Goal: Obtain resource: Obtain resource

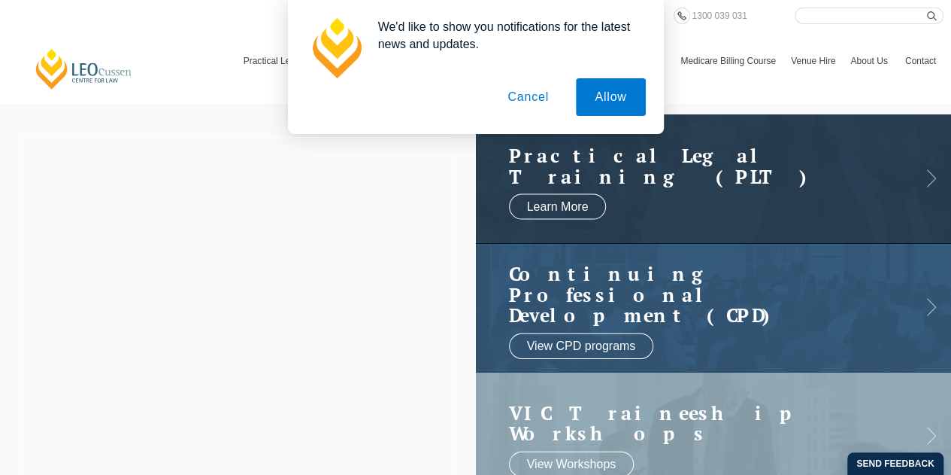
click at [536, 93] on button "Cancel" at bounding box center [528, 97] width 79 height 38
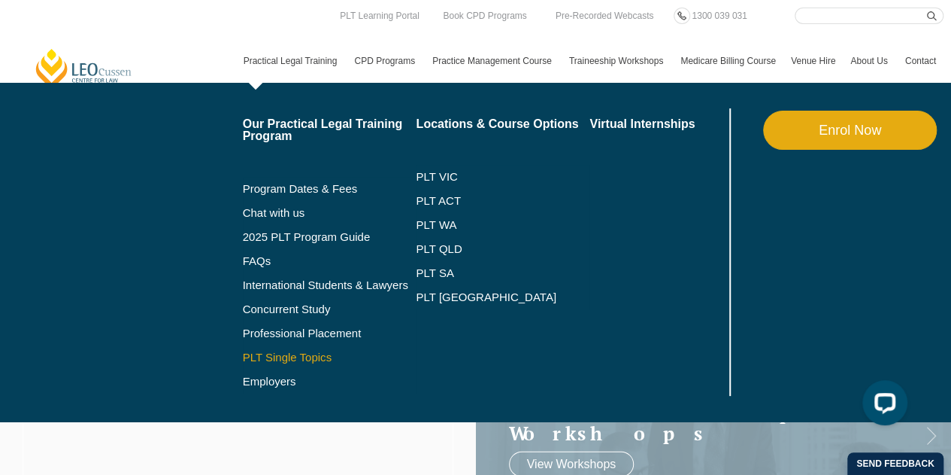
click at [296, 352] on link "PLT Single Topics" at bounding box center [330, 357] width 174 height 12
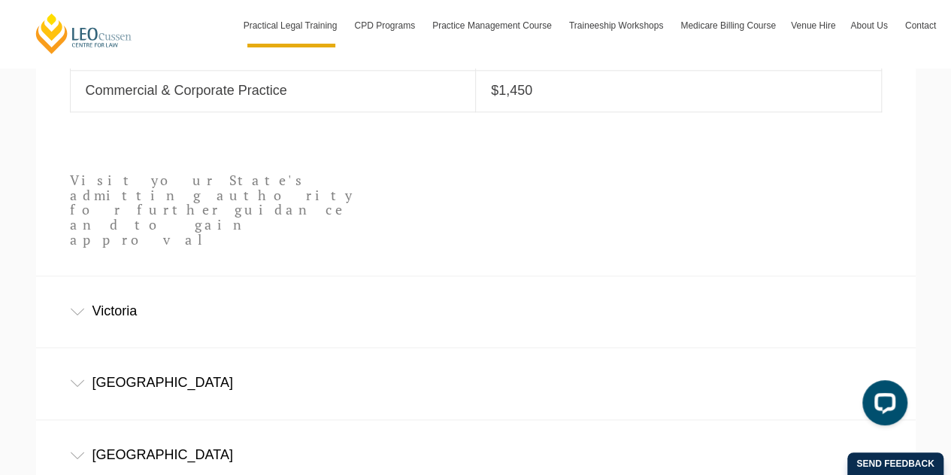
scroll to position [978, 0]
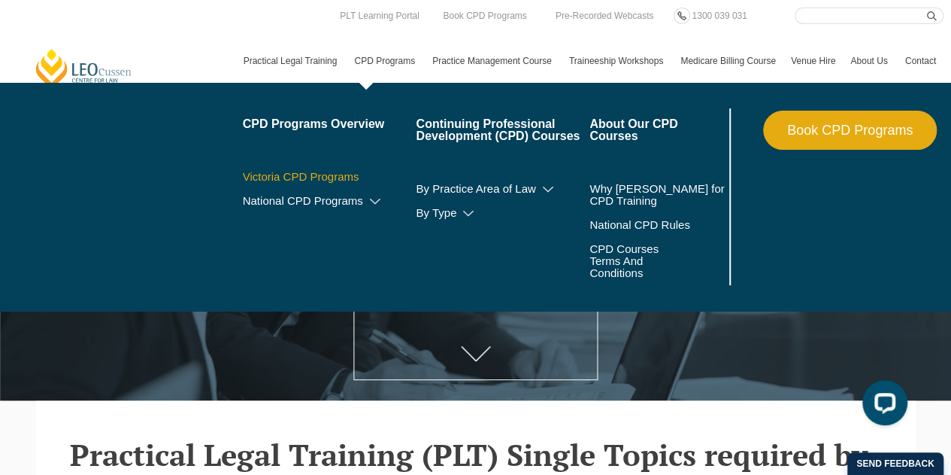
click at [323, 178] on link "Victoria CPD Programs" at bounding box center [330, 177] width 174 height 12
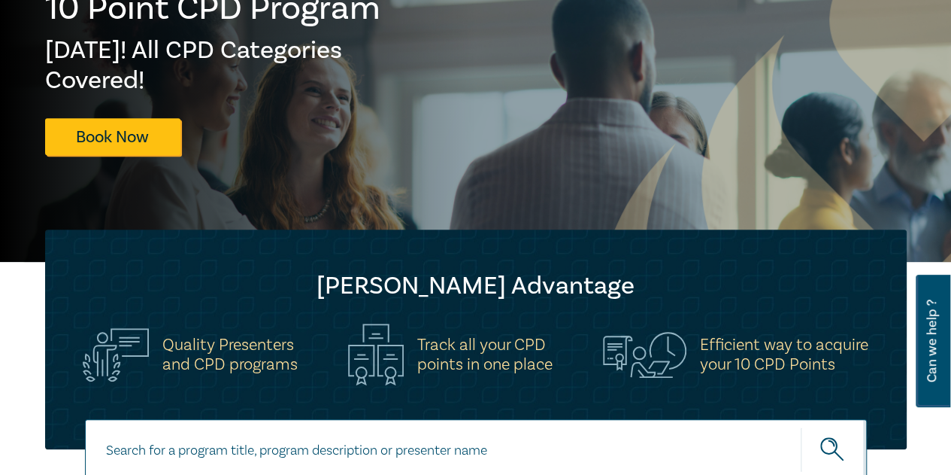
scroll to position [150, 0]
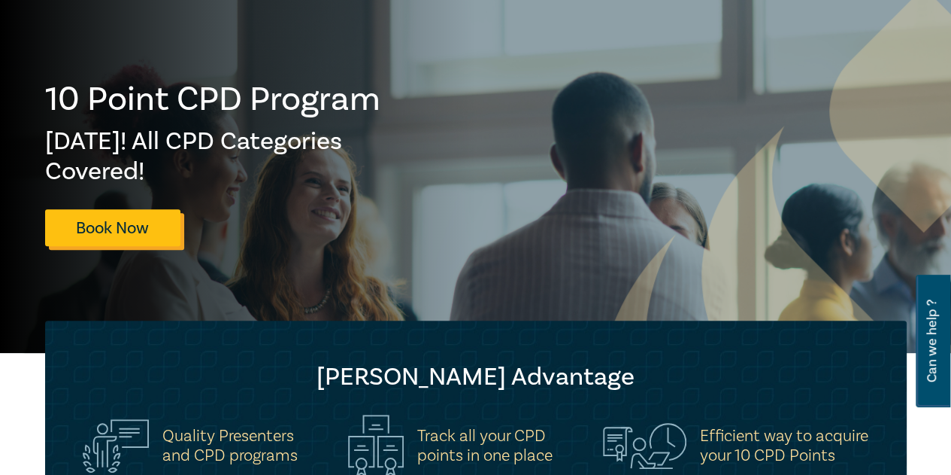
click at [126, 214] on link "Book Now" at bounding box center [112, 227] width 135 height 37
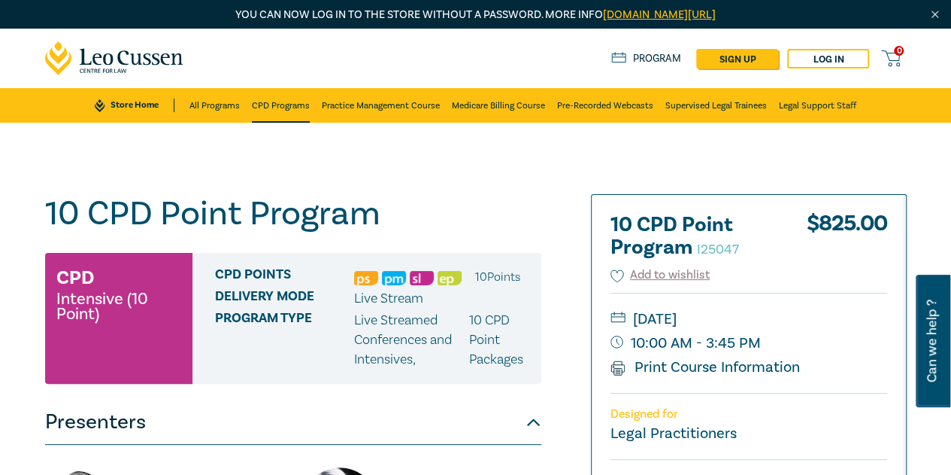
click at [272, 102] on link "CPD Programs" at bounding box center [281, 105] width 58 height 35
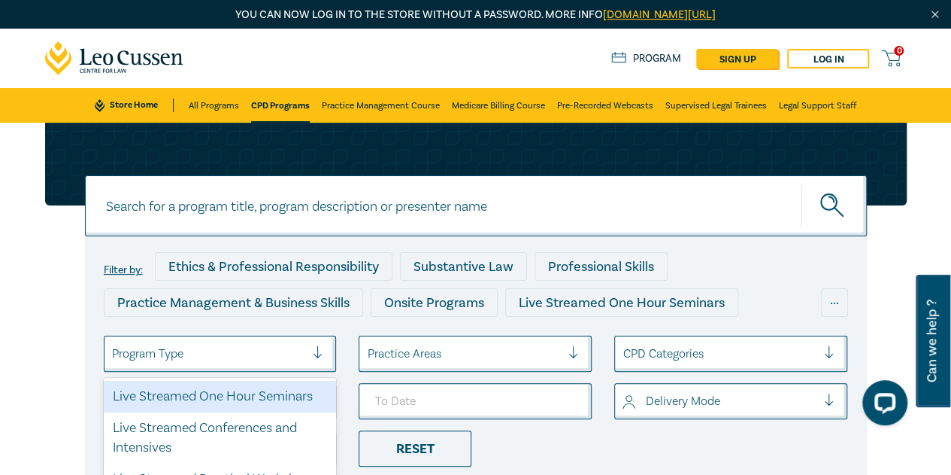
click at [290, 359] on div at bounding box center [209, 354] width 194 height 20
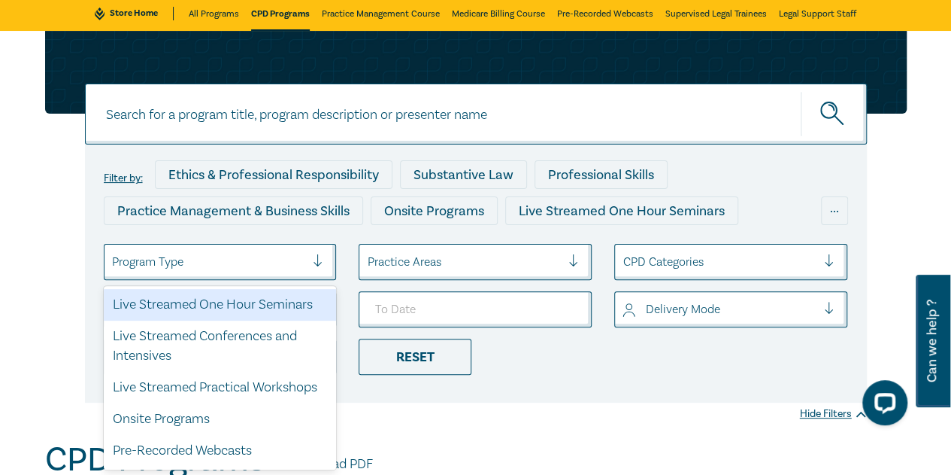
click at [284, 313] on div "Live Streamed One Hour Seminars" at bounding box center [220, 305] width 233 height 32
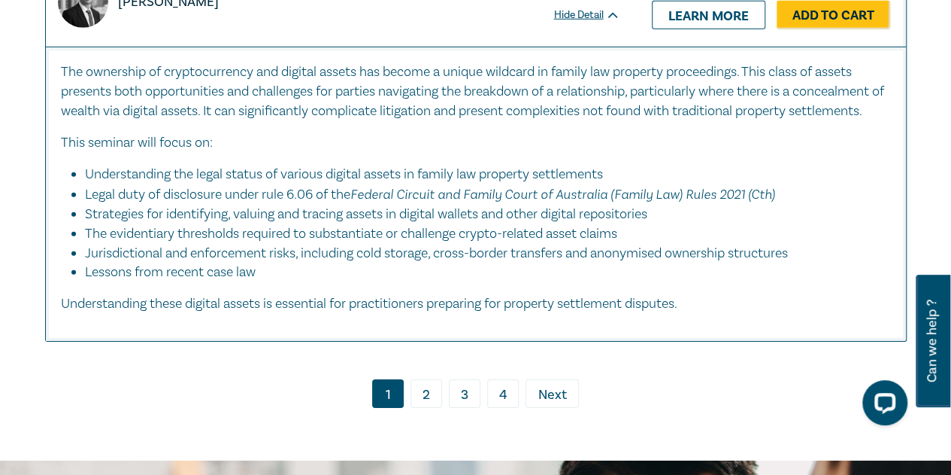
scroll to position [8048, 0]
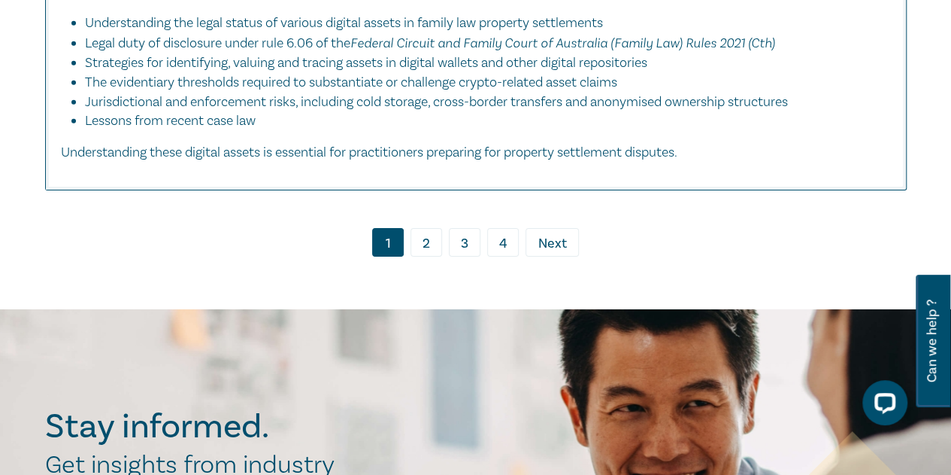
click at [465, 256] on link "3" at bounding box center [465, 242] width 32 height 29
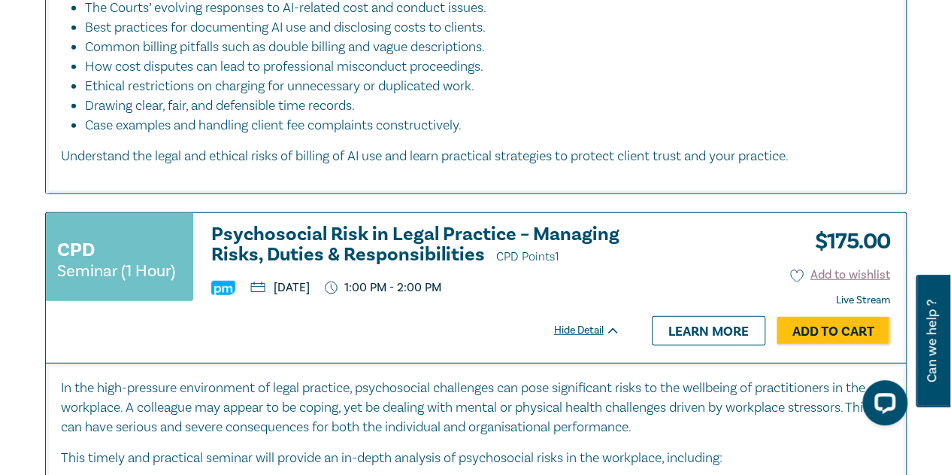
click at [432, 242] on h3 "Psychosocial Risk in Legal Practice – Managing Risks, Duties & Responsibilities…" at bounding box center [415, 245] width 409 height 43
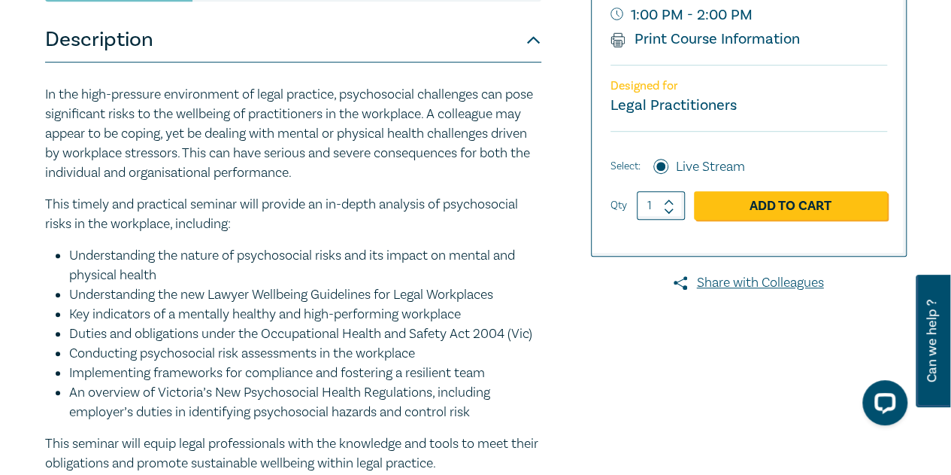
scroll to position [526, 0]
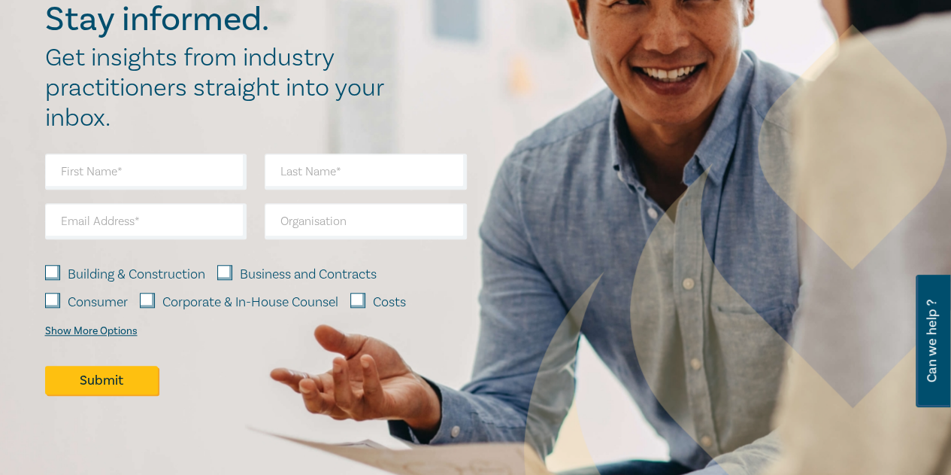
scroll to position [526, 0]
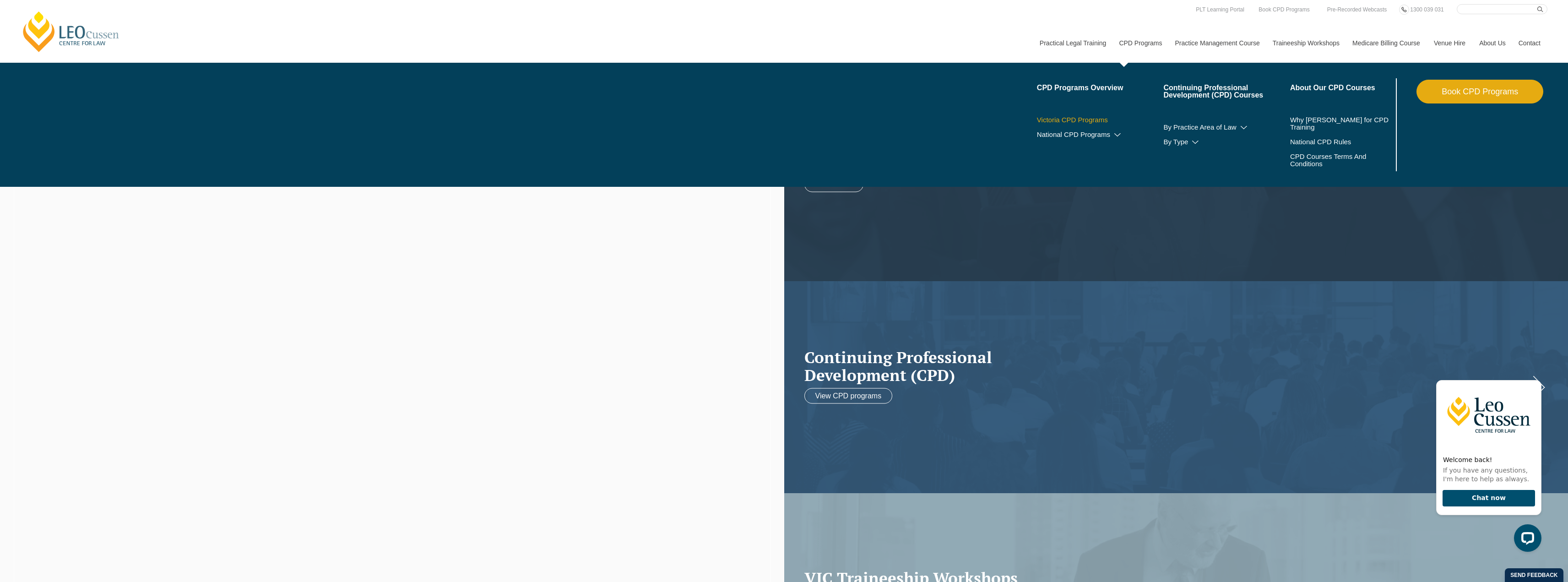
click at [1071, 121] on link "Victoria CPD Programs" at bounding box center [1101, 120] width 127 height 7
click at [1090, 119] on link "Victoria CPD Programs" at bounding box center [1101, 120] width 127 height 7
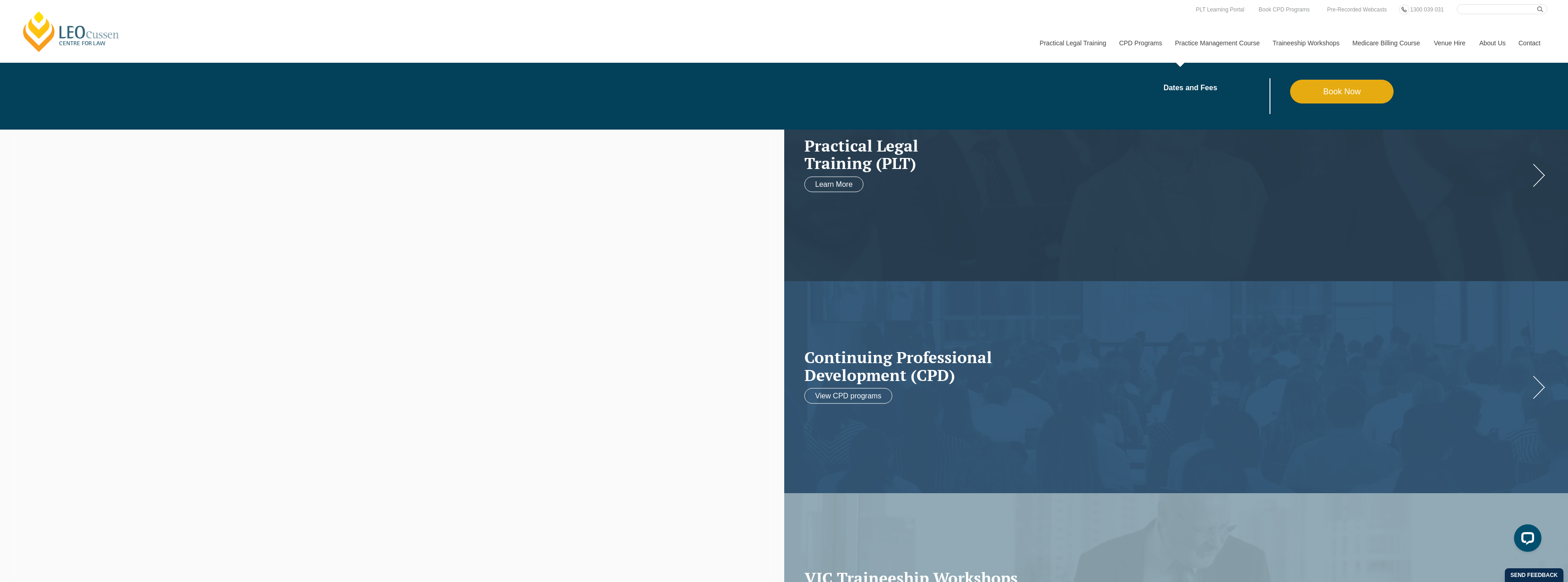
click at [1234, 49] on link "Practice Management Course" at bounding box center [1217, 43] width 97 height 40
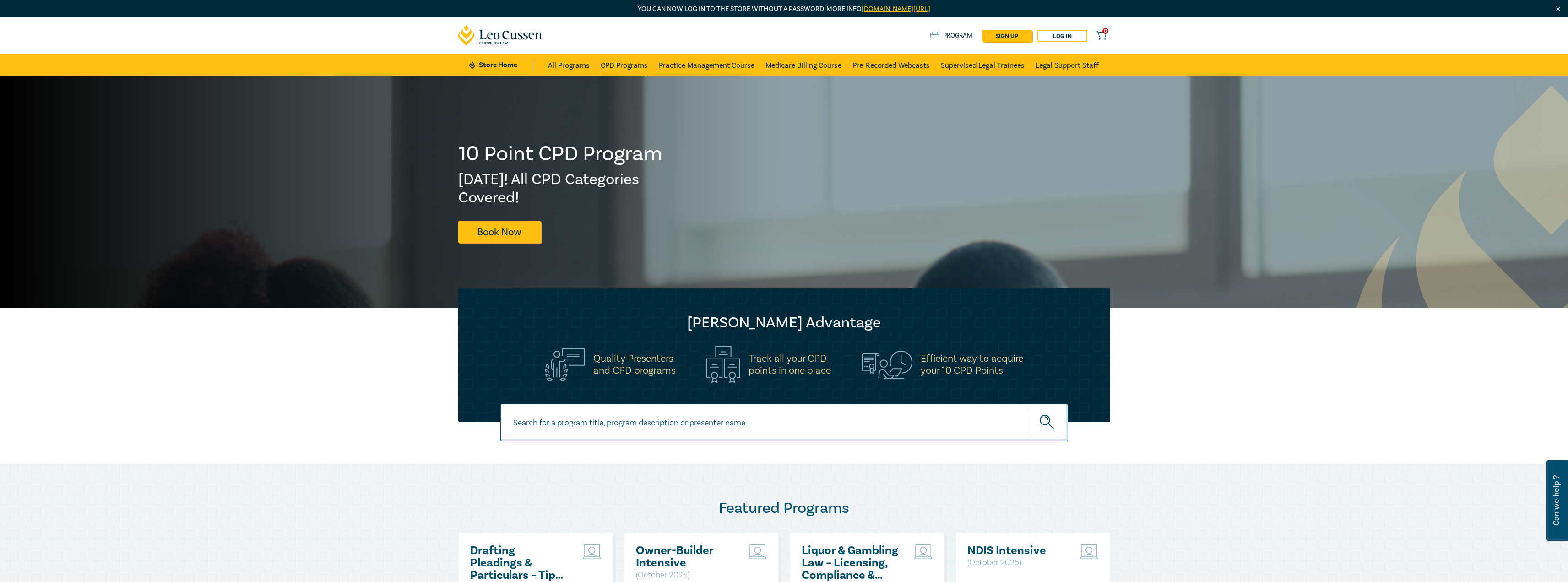
click at [634, 71] on link "CPD Programs" at bounding box center [624, 65] width 47 height 23
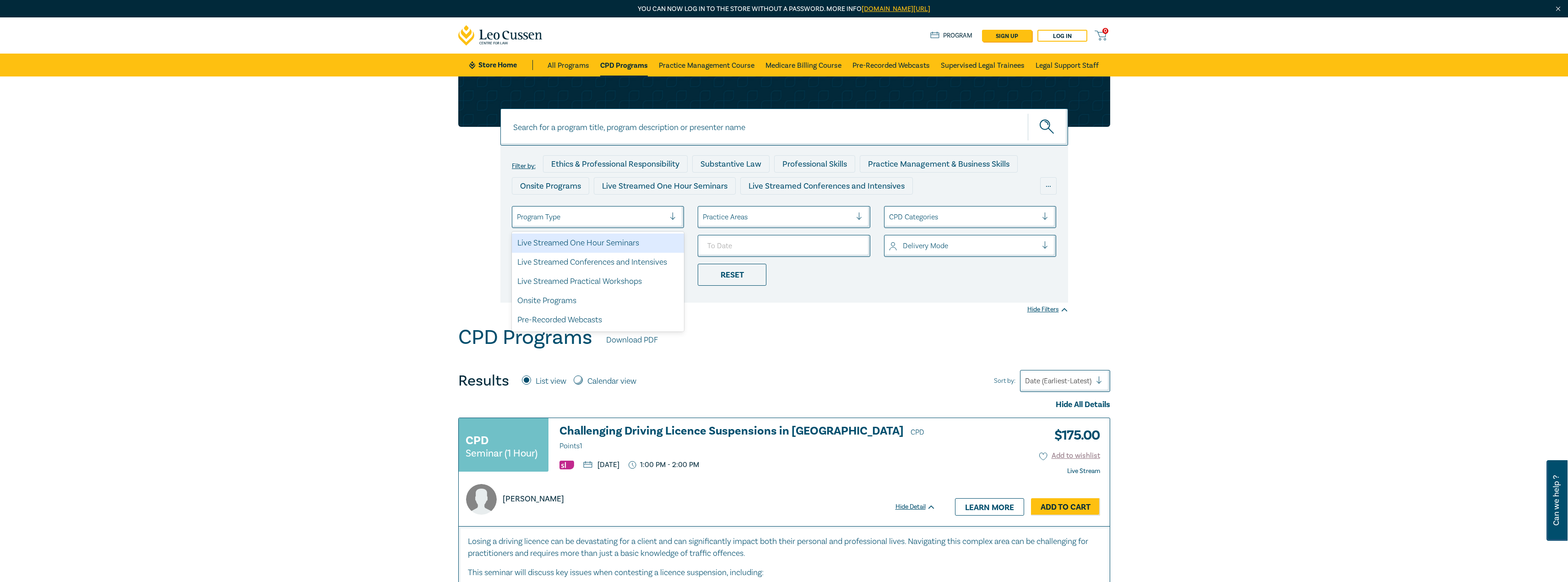
click at [573, 211] on div "Program Type" at bounding box center [591, 217] width 158 height 16
click at [572, 239] on div "Live Streamed One Hour Seminars" at bounding box center [598, 244] width 173 height 19
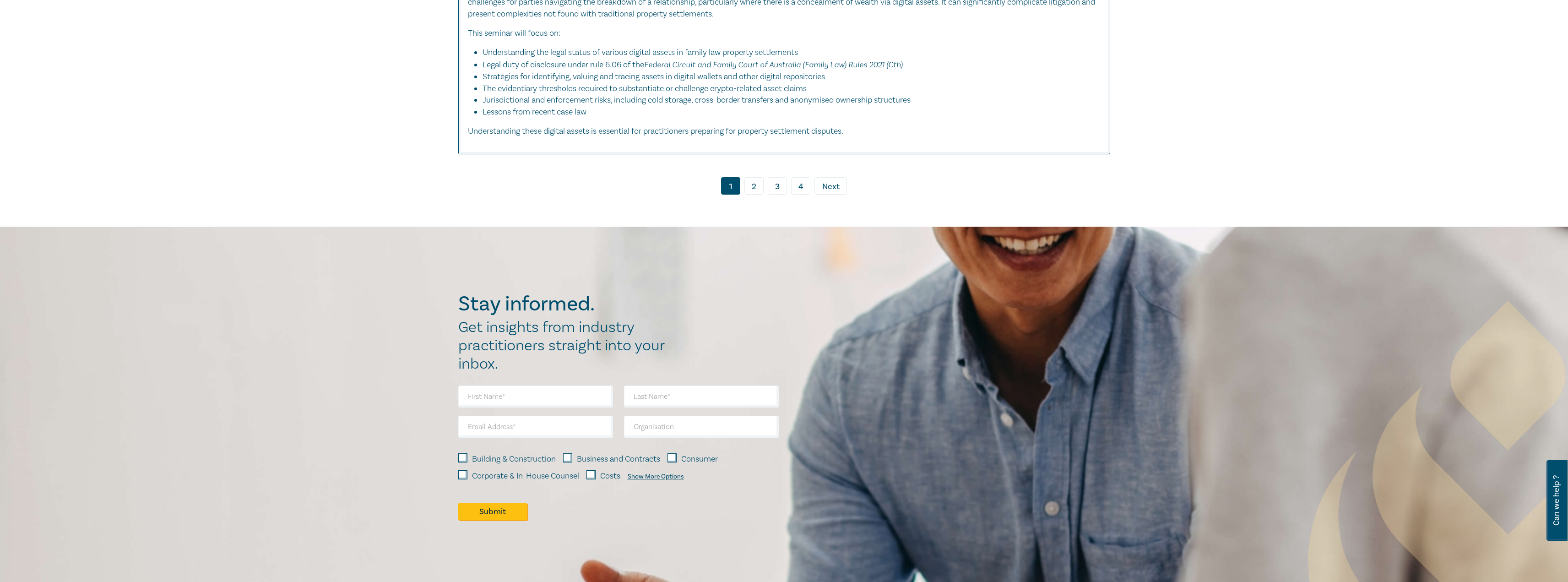
scroll to position [4533, 0]
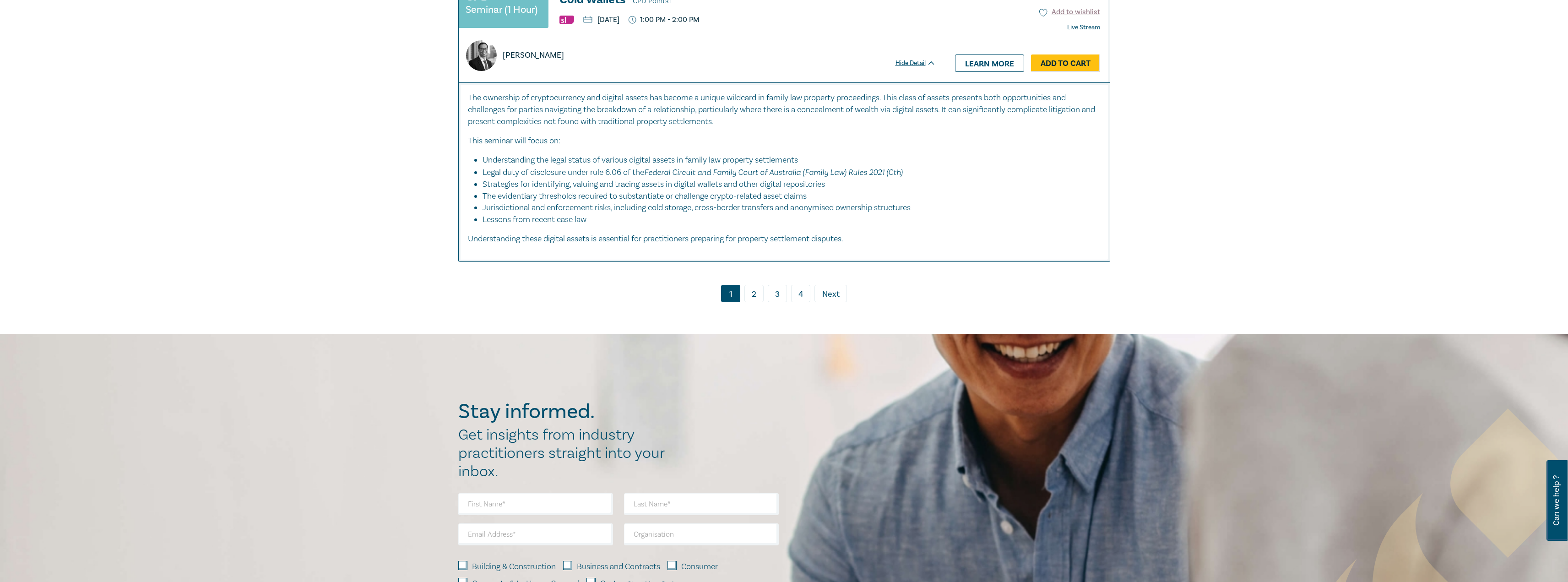
click at [780, 295] on link "3" at bounding box center [777, 293] width 19 height 18
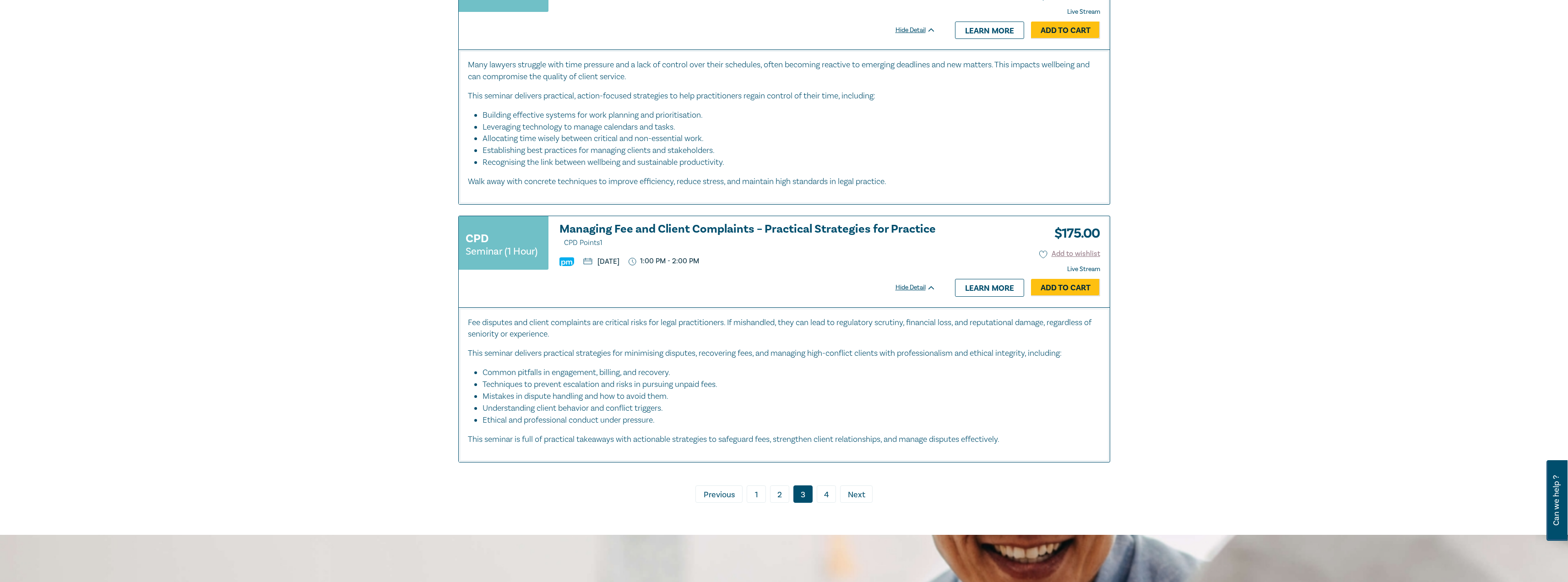
scroll to position [4395, 0]
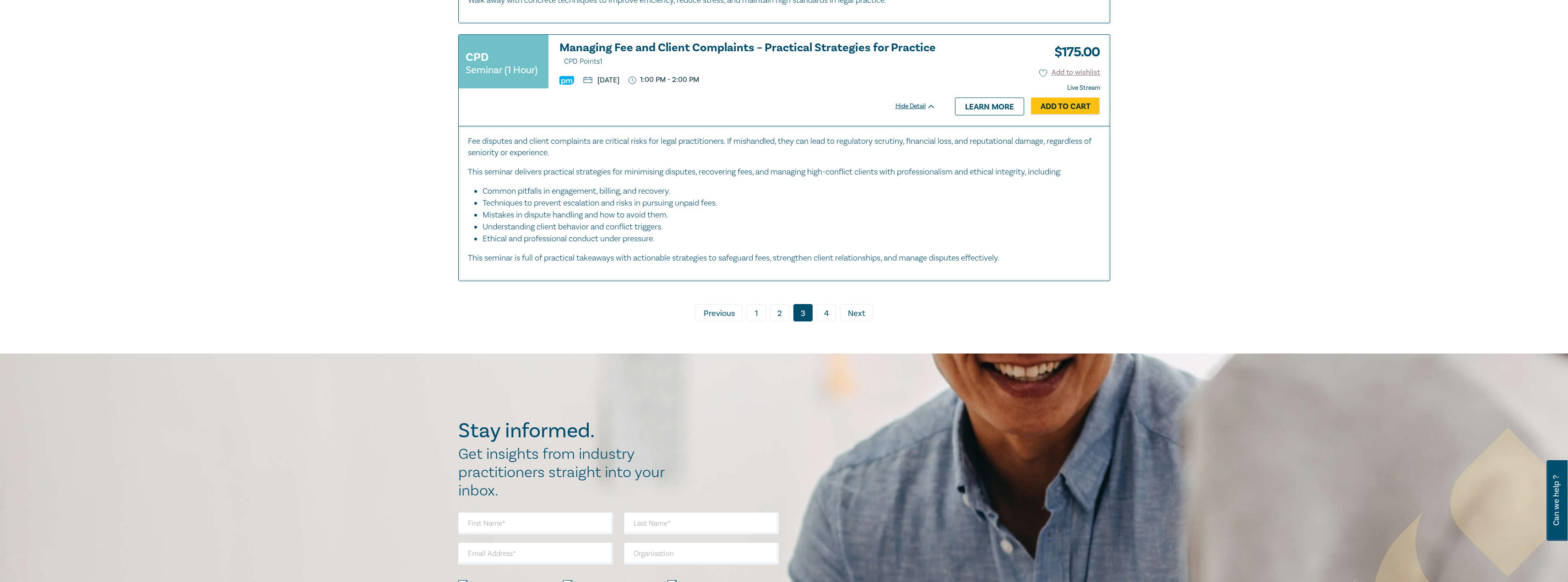
click at [827, 317] on link "4" at bounding box center [827, 312] width 19 height 18
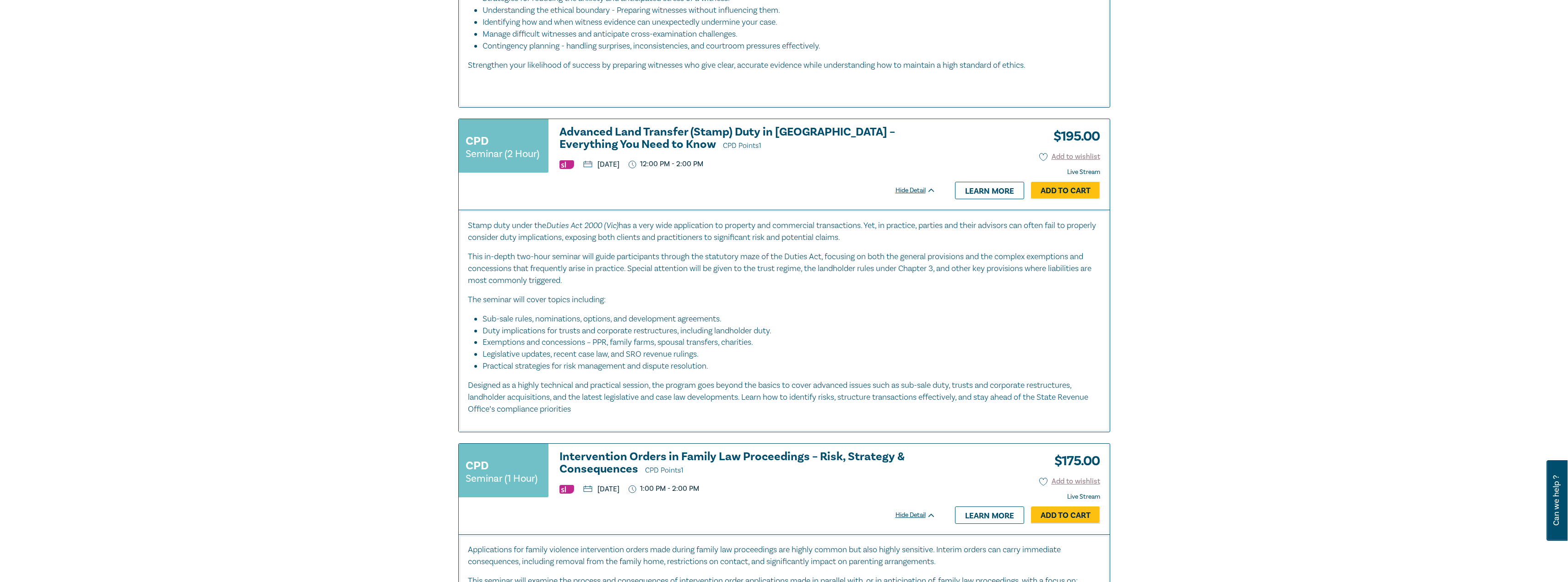
scroll to position [870, 0]
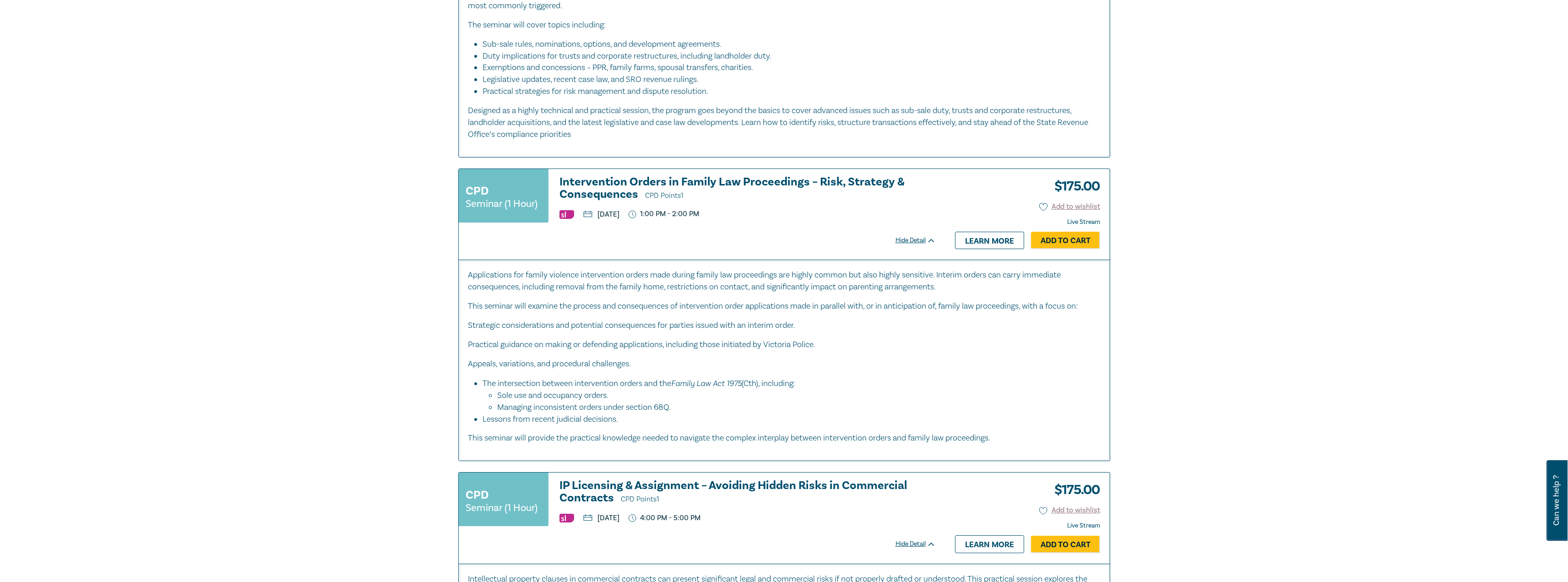
click at [685, 181] on h3 "Intervention Orders in Family Law Proceedings – Risk, Strategy & Consequences C…" at bounding box center [747, 189] width 376 height 26
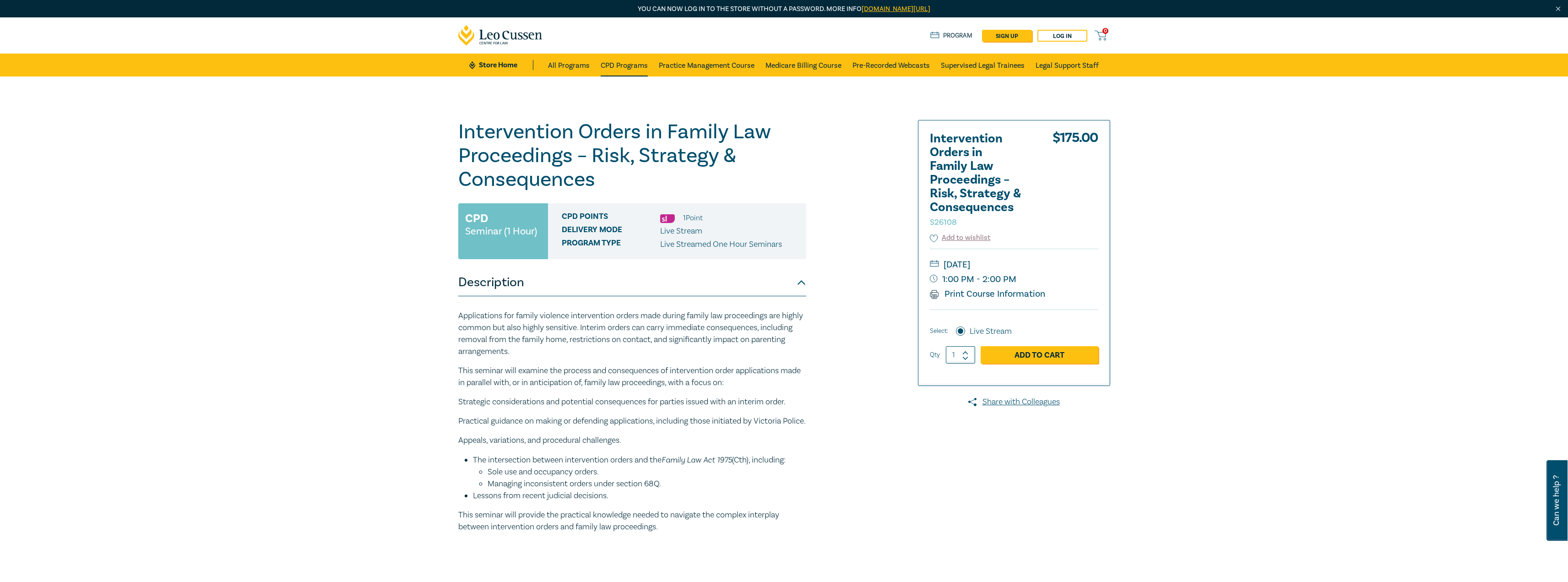
click at [631, 66] on link "CPD Programs" at bounding box center [624, 65] width 47 height 23
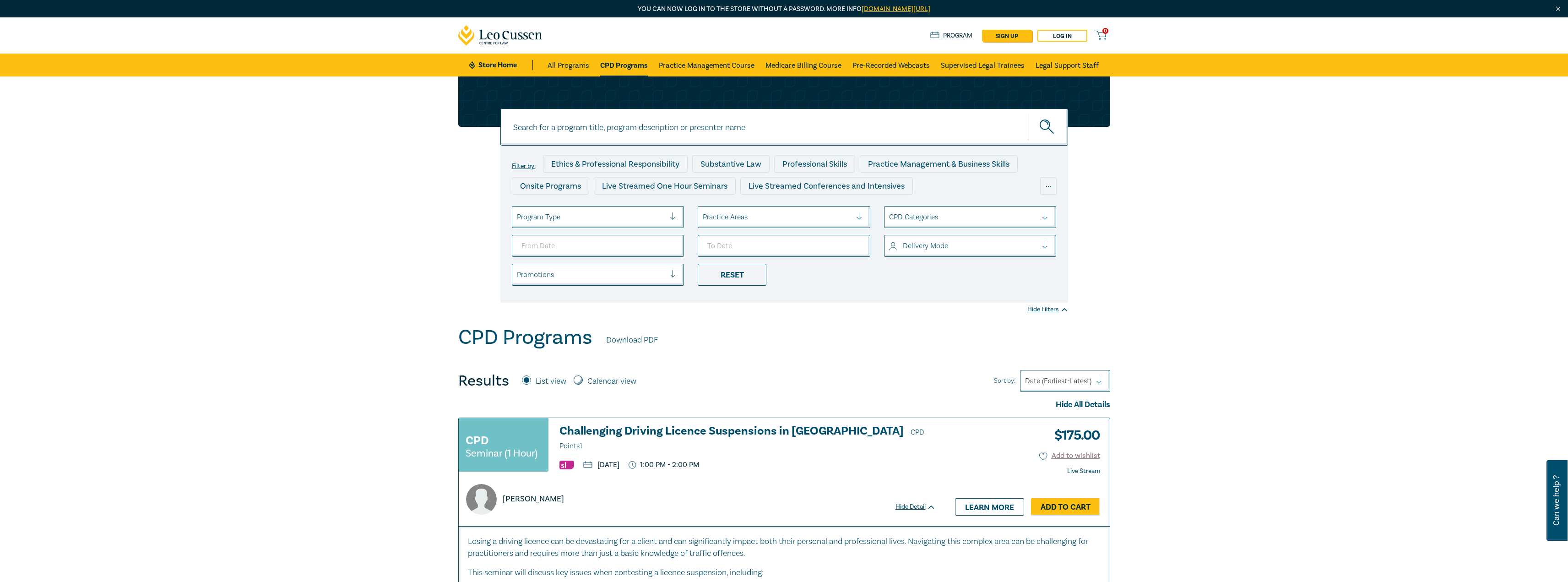
click at [628, 220] on div at bounding box center [591, 217] width 149 height 12
click at [621, 245] on div "Live Streamed One Hour Seminars" at bounding box center [598, 244] width 173 height 19
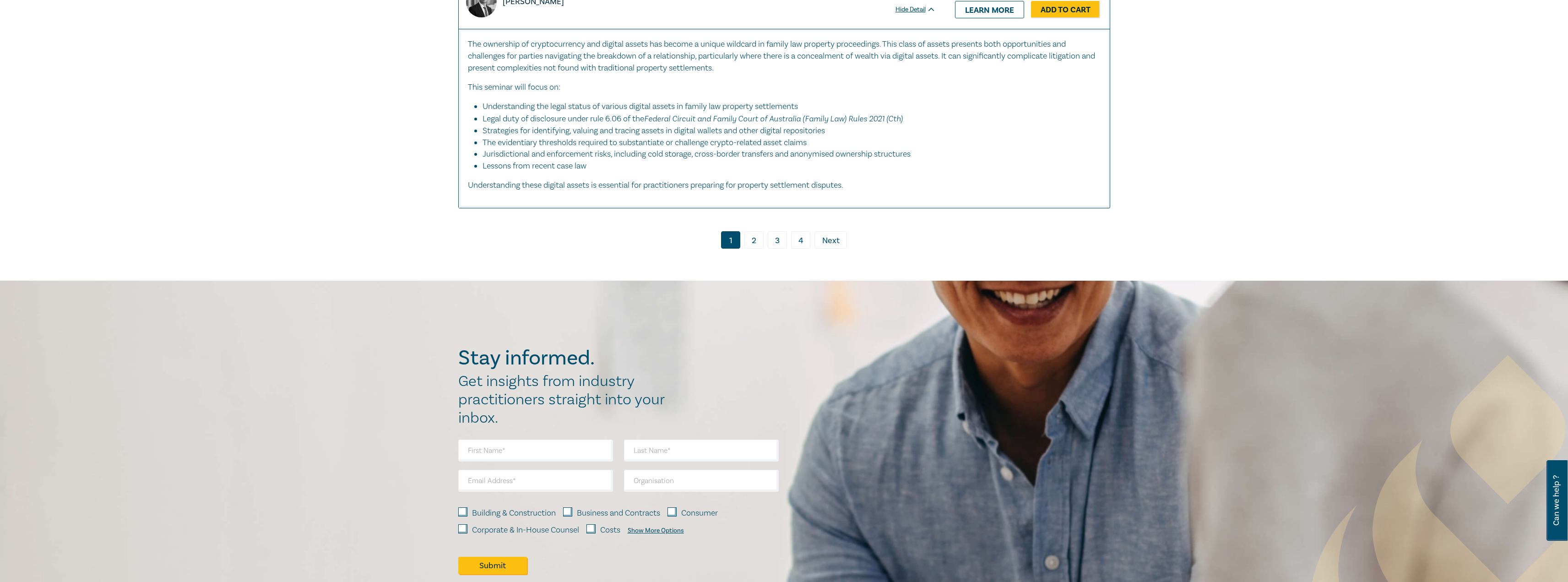
scroll to position [4579, 0]
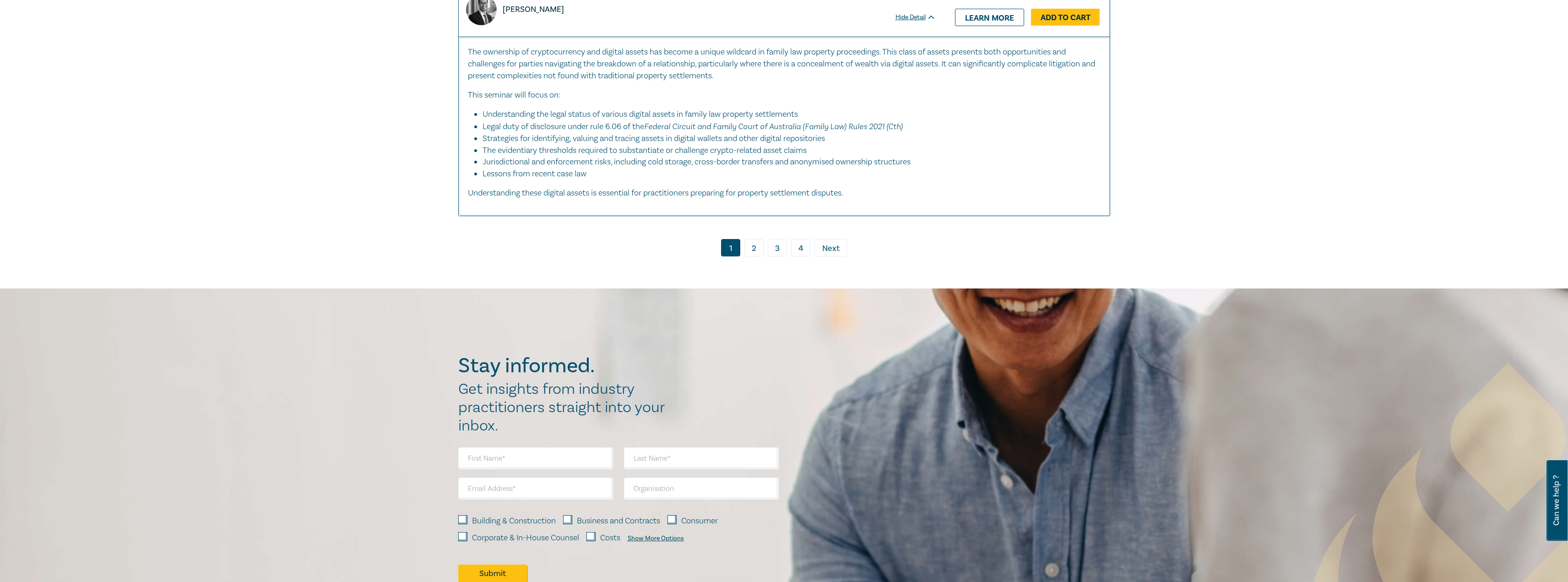
click at [754, 243] on link "2" at bounding box center [754, 248] width 19 height 18
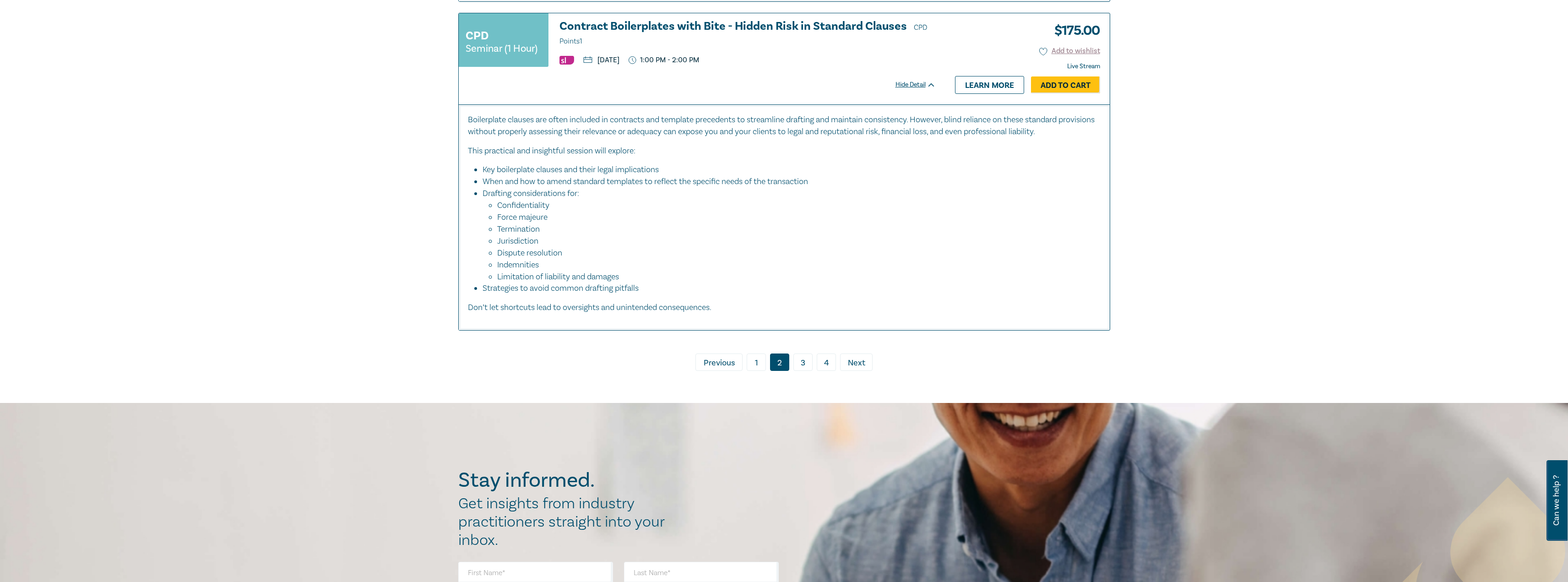
scroll to position [4579, 0]
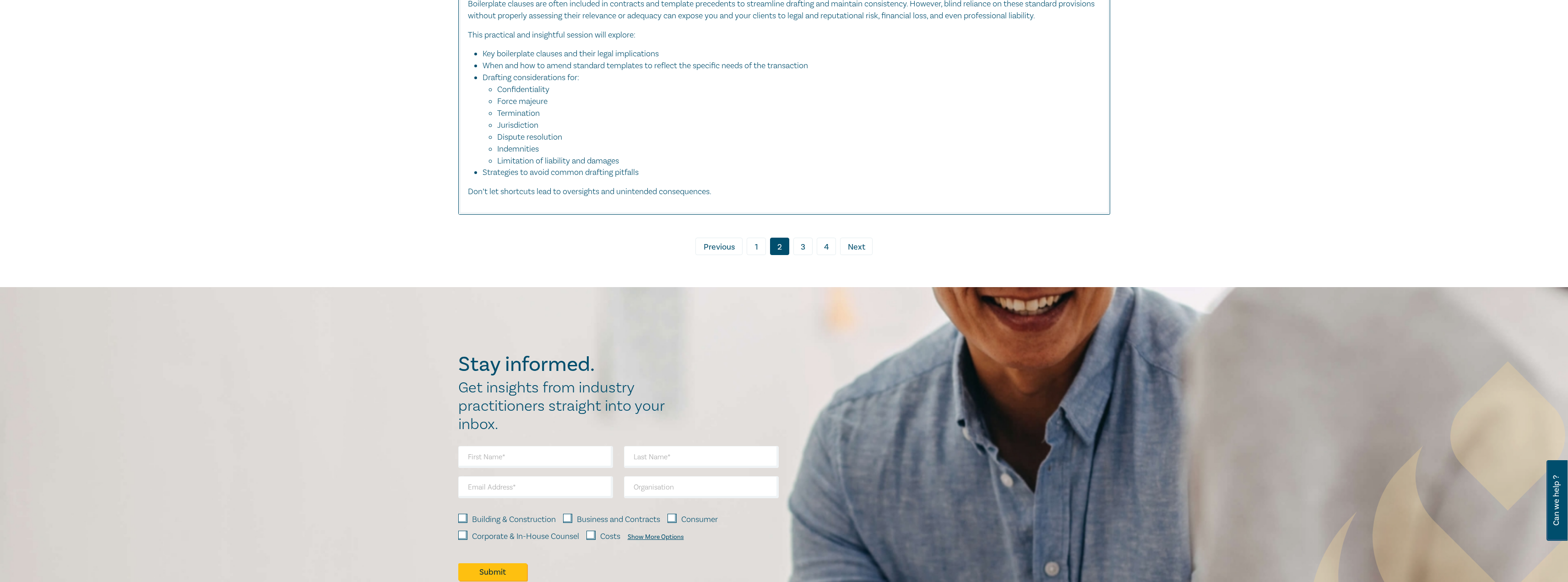
click at [803, 255] on link "3" at bounding box center [803, 246] width 19 height 18
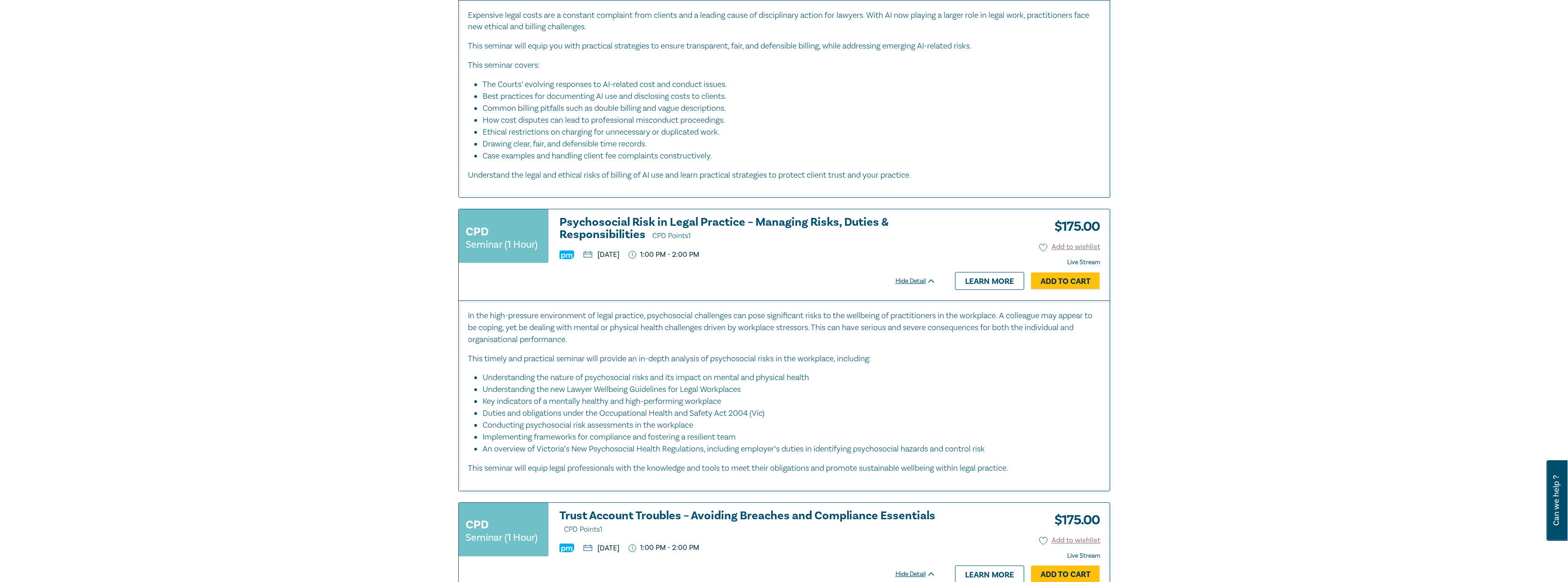
scroll to position [1145, 0]
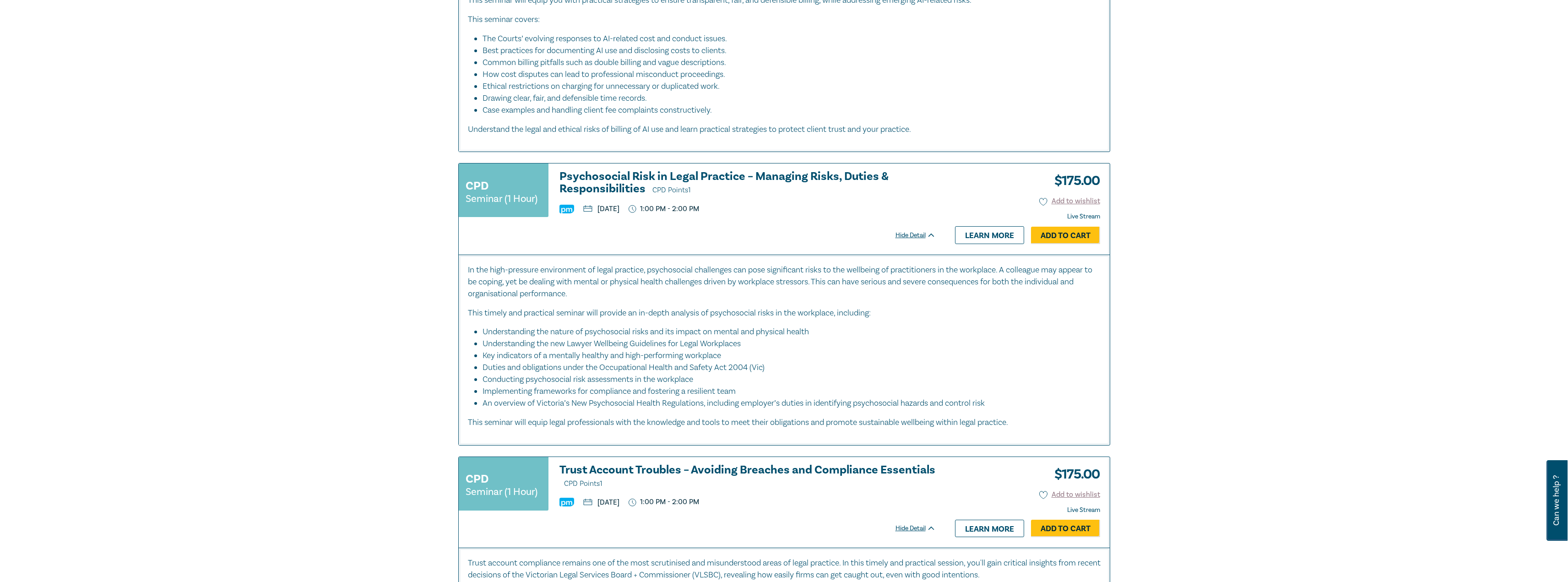
click at [785, 184] on h3 "Psychosocial Risk in Legal Practice – Managing Risks, Duties & Responsibilities…" at bounding box center [747, 183] width 376 height 26
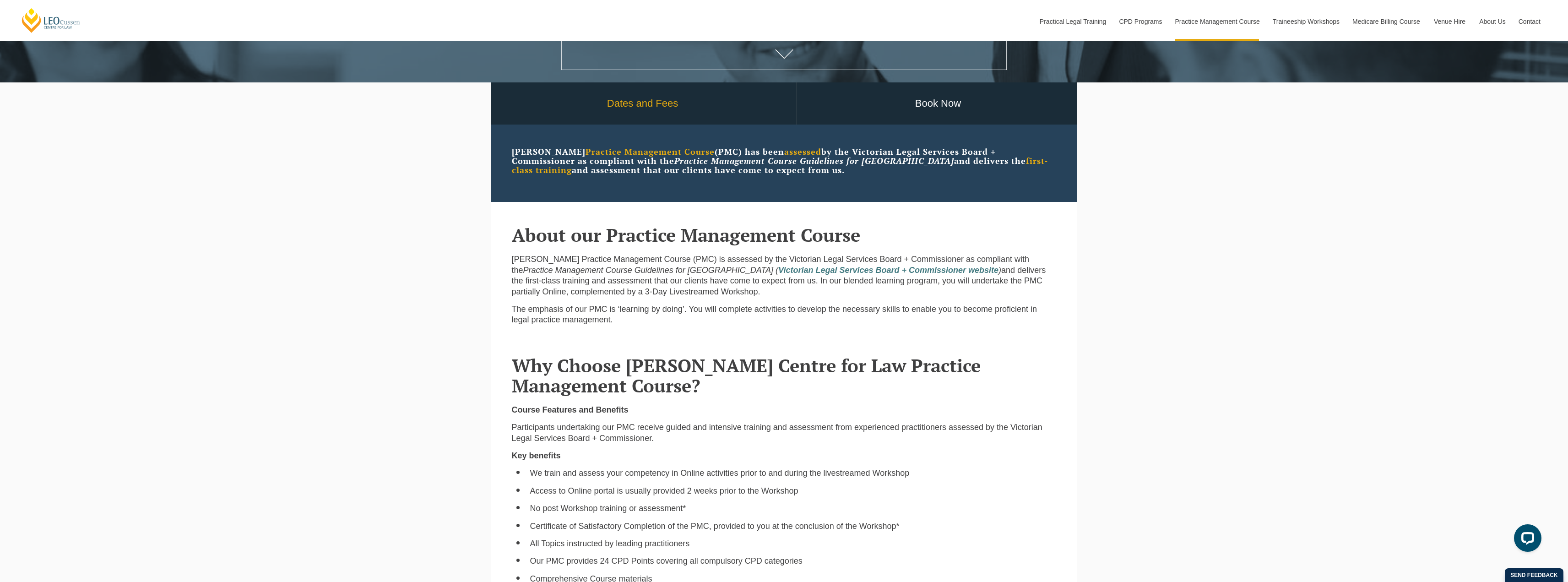
click at [638, 113] on link "Dates and Fees" at bounding box center [642, 103] width 307 height 43
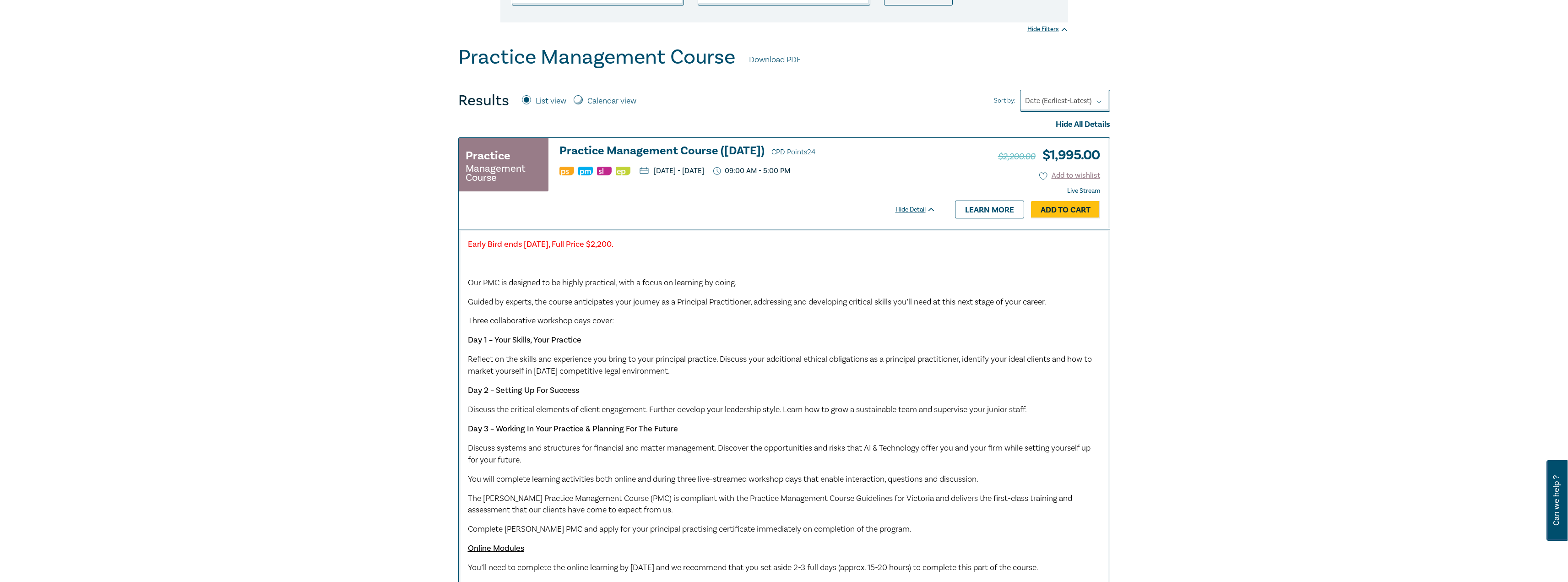
scroll to position [138, 0]
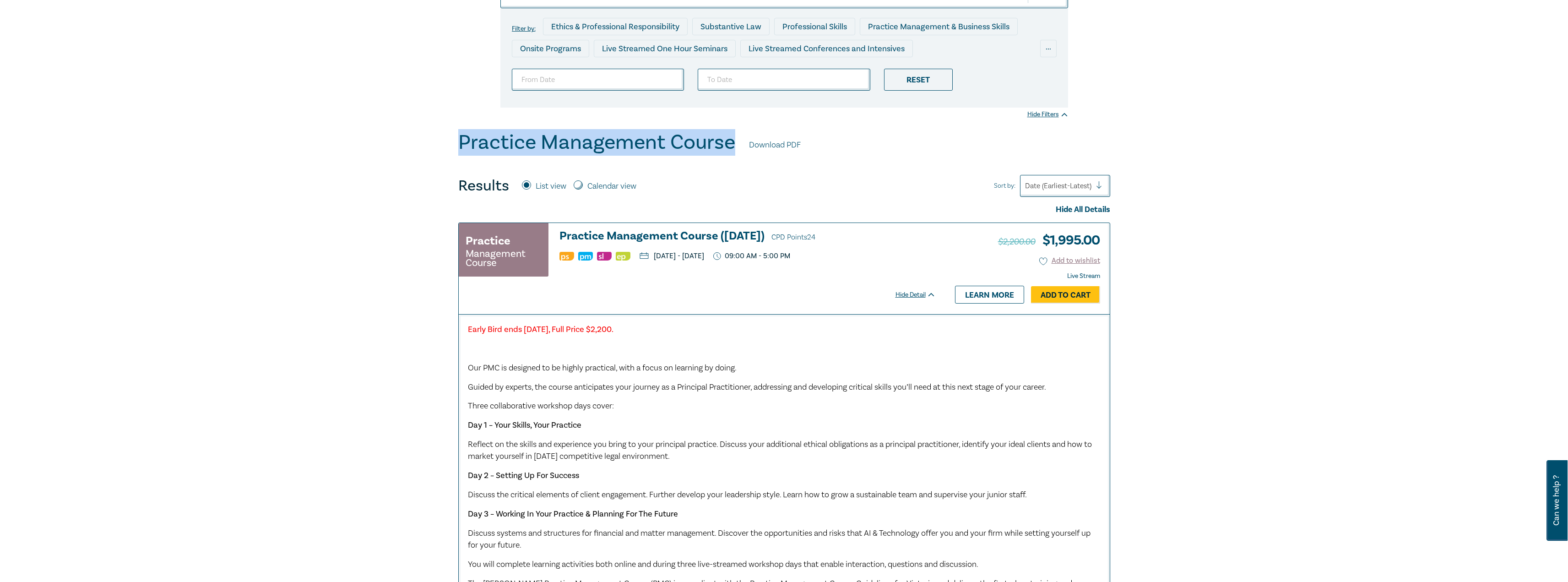
drag, startPoint x: 734, startPoint y: 143, endPoint x: 463, endPoint y: 138, distance: 271.0
click at [463, 138] on div "Practice Management Course Download PDF" at bounding box center [784, 144] width 652 height 29
click at [828, 164] on div "Practice Management Course Download PDF Results List view Calendar view Sort by…" at bounding box center [784, 412] width 652 height 564
drag, startPoint x: 736, startPoint y: 144, endPoint x: 461, endPoint y: 146, distance: 275.0
click at [461, 146] on div "Practice Management Course Download PDF" at bounding box center [784, 144] width 652 height 29
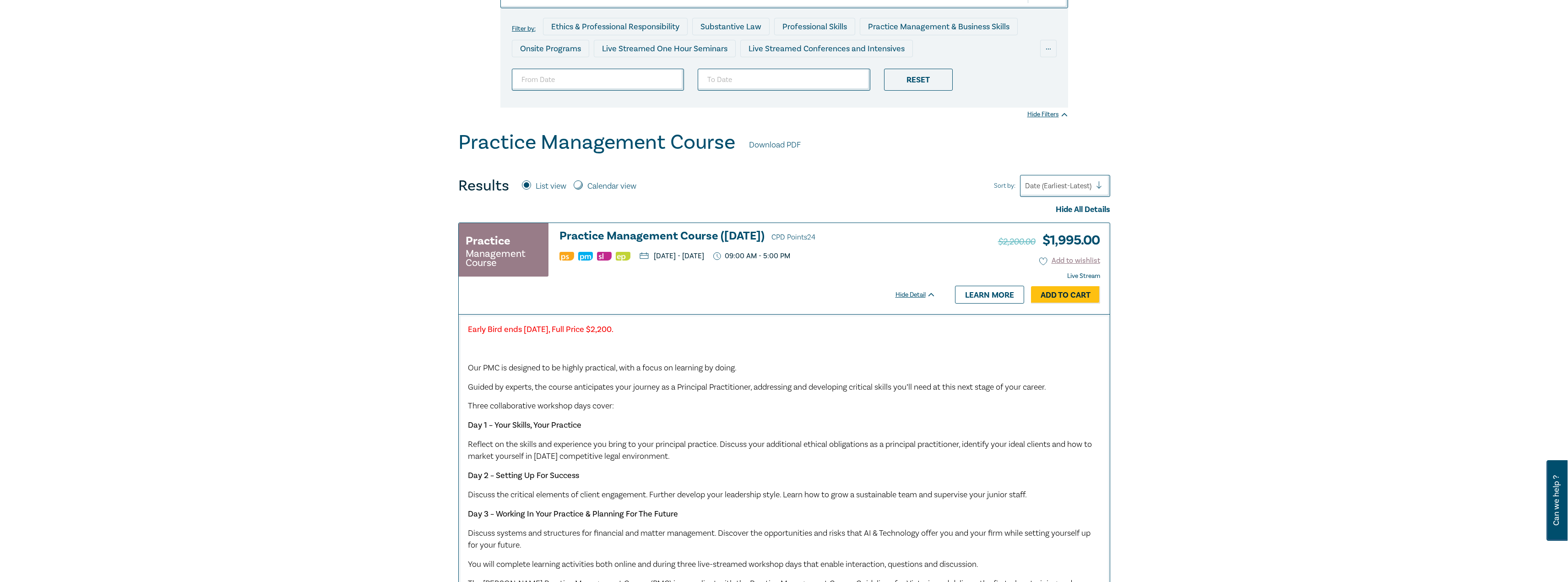
click at [830, 171] on div "Practice Management Course Download PDF Results List view Calendar view Sort by…" at bounding box center [784, 412] width 652 height 564
drag, startPoint x: 734, startPoint y: 146, endPoint x: 459, endPoint y: 146, distance: 275.0
click at [459, 146] on div "Practice Management Course Download PDF" at bounding box center [784, 144] width 652 height 29
click at [697, 175] on div "Results List view Calendar view Sort by: Date (Earliest-Latest)" at bounding box center [784, 186] width 652 height 22
drag, startPoint x: 732, startPoint y: 143, endPoint x: 462, endPoint y: 142, distance: 270.0
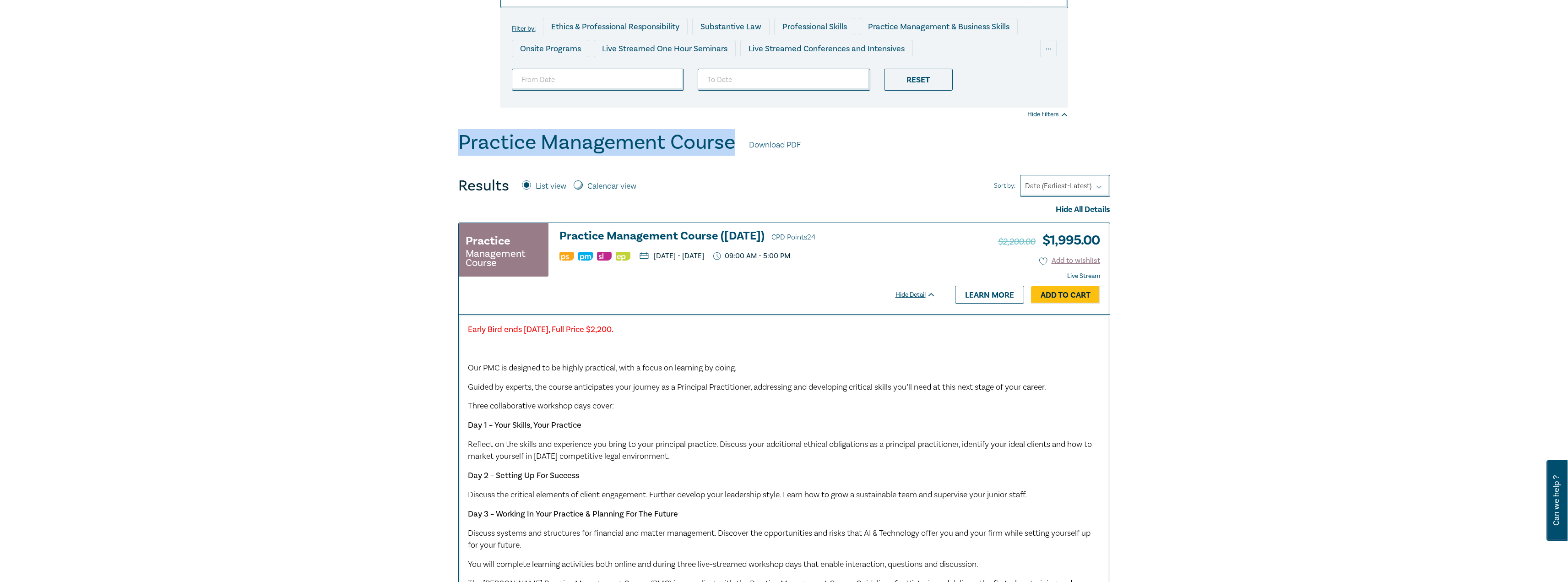
click at [462, 142] on h1 "Practice Management Course" at bounding box center [597, 142] width 277 height 24
click at [693, 188] on div "Results List view Calendar view Sort by: Date (Earliest-Latest)" at bounding box center [784, 186] width 652 height 22
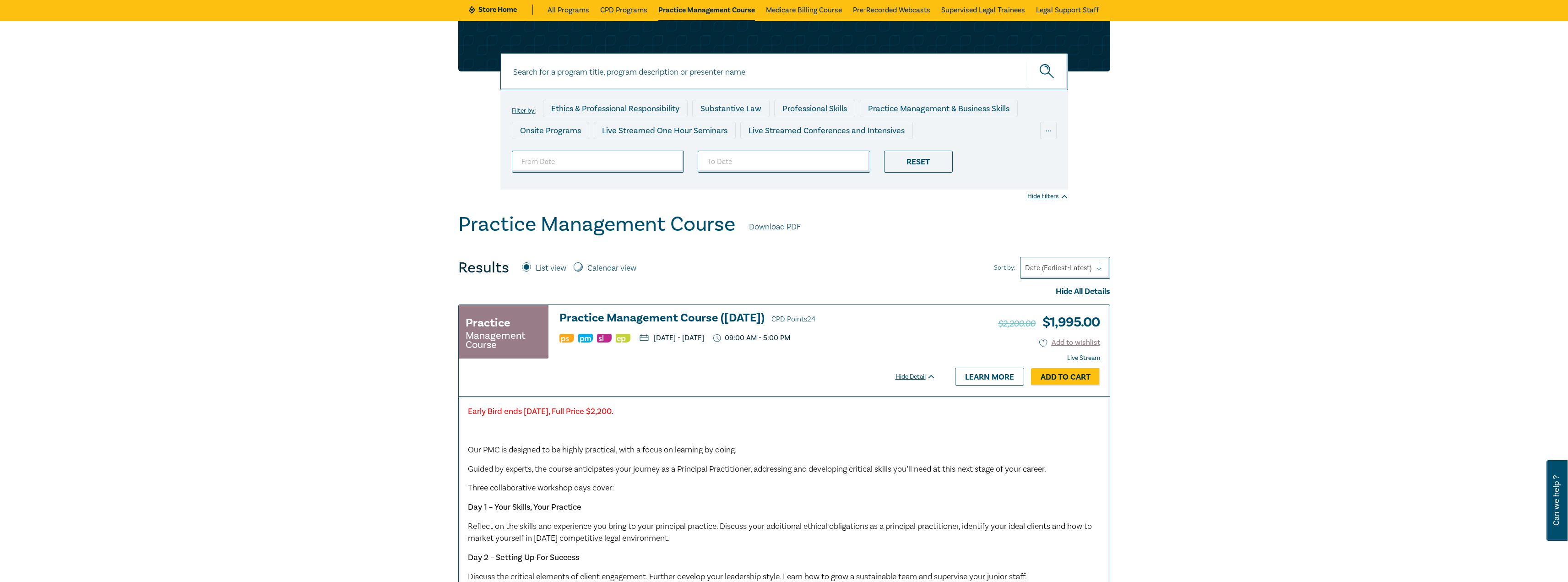
scroll to position [0, 0]
